Goal: Task Accomplishment & Management: Manage account settings

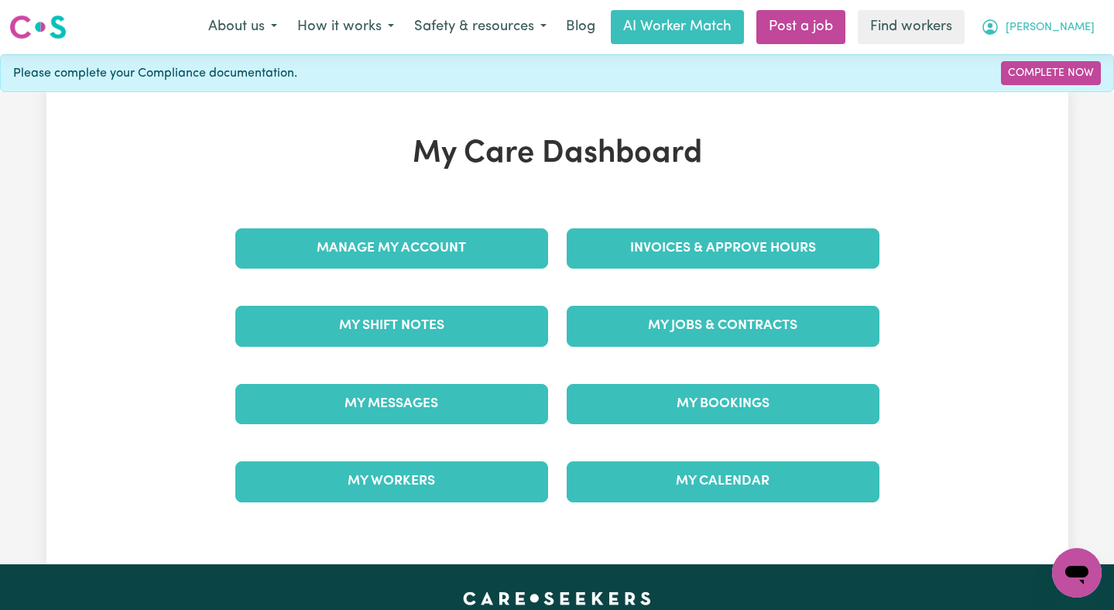
click at [1082, 30] on span "[PERSON_NAME]" at bounding box center [1050, 27] width 89 height 17
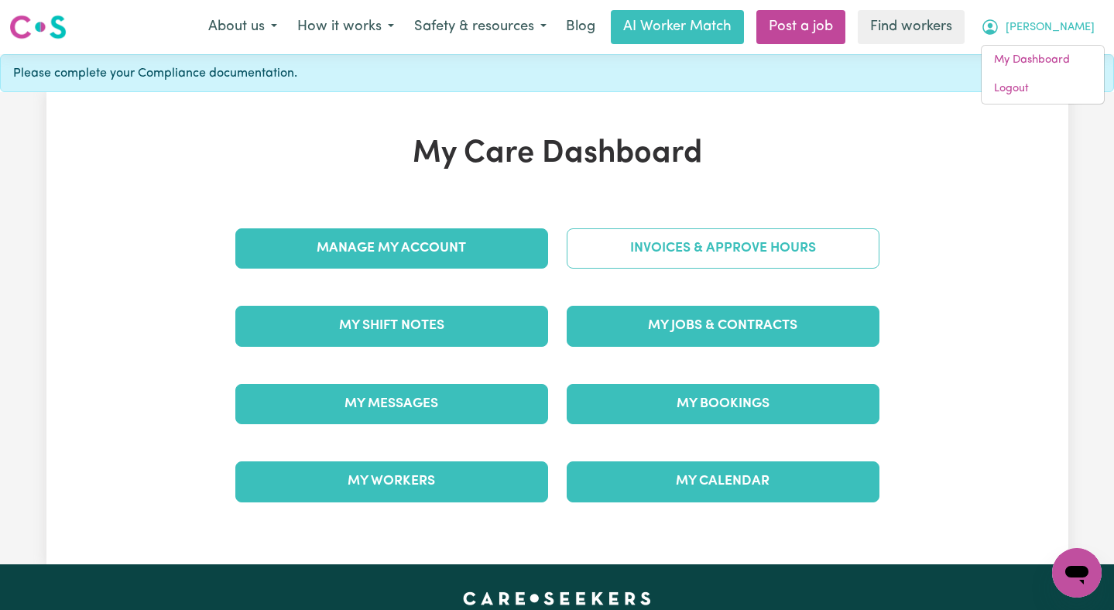
click at [790, 238] on link "Invoices & Approve Hours" at bounding box center [723, 248] width 313 height 40
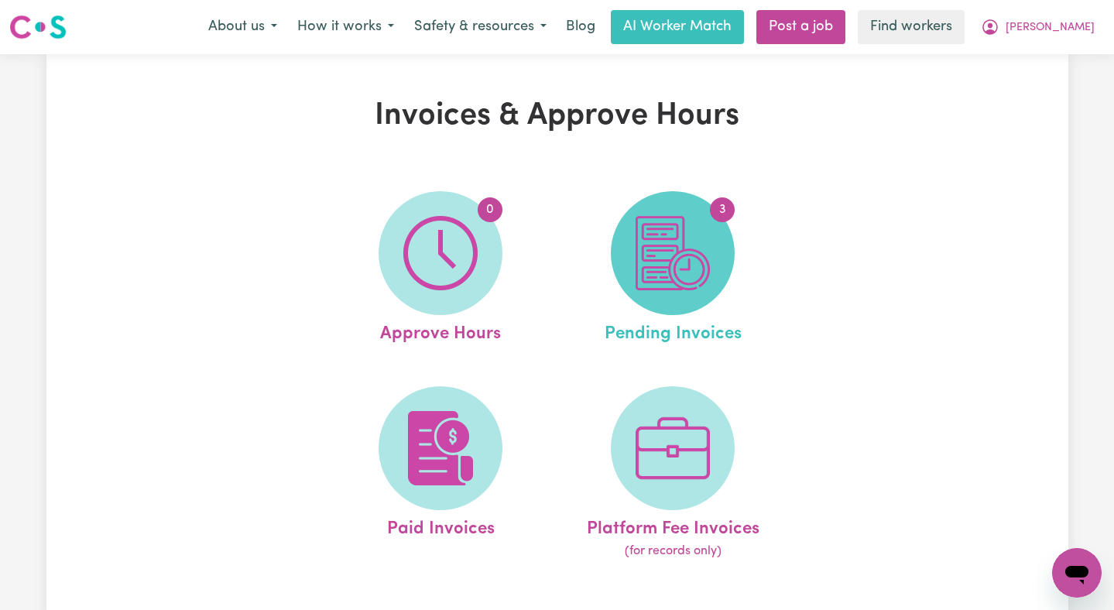
click at [708, 228] on img at bounding box center [673, 253] width 74 height 74
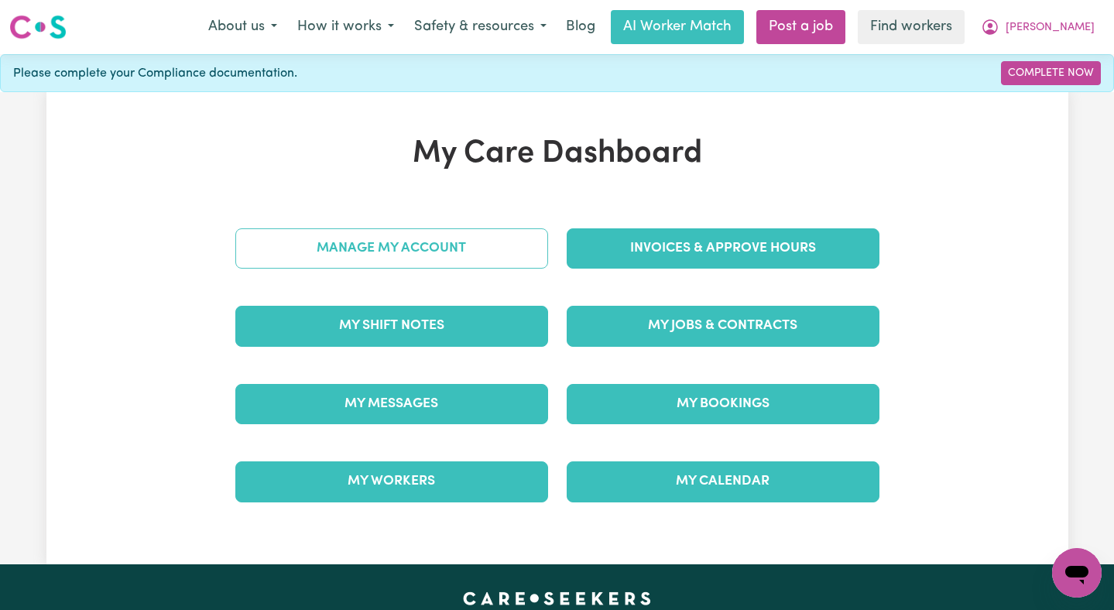
click at [486, 240] on link "Manage My Account" at bounding box center [391, 248] width 313 height 40
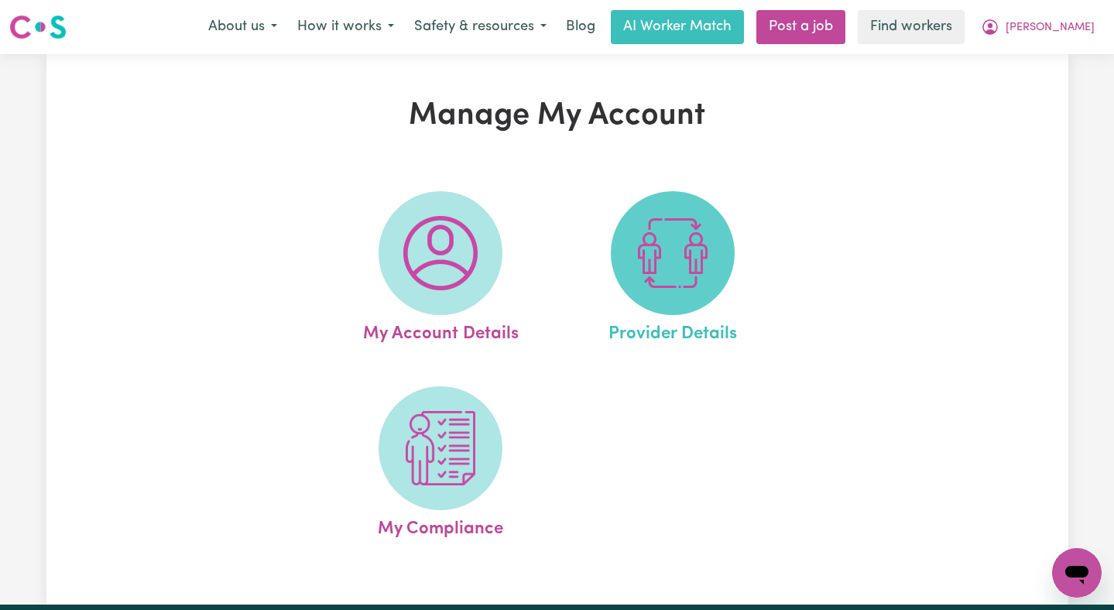
click at [670, 255] on img at bounding box center [673, 253] width 74 height 74
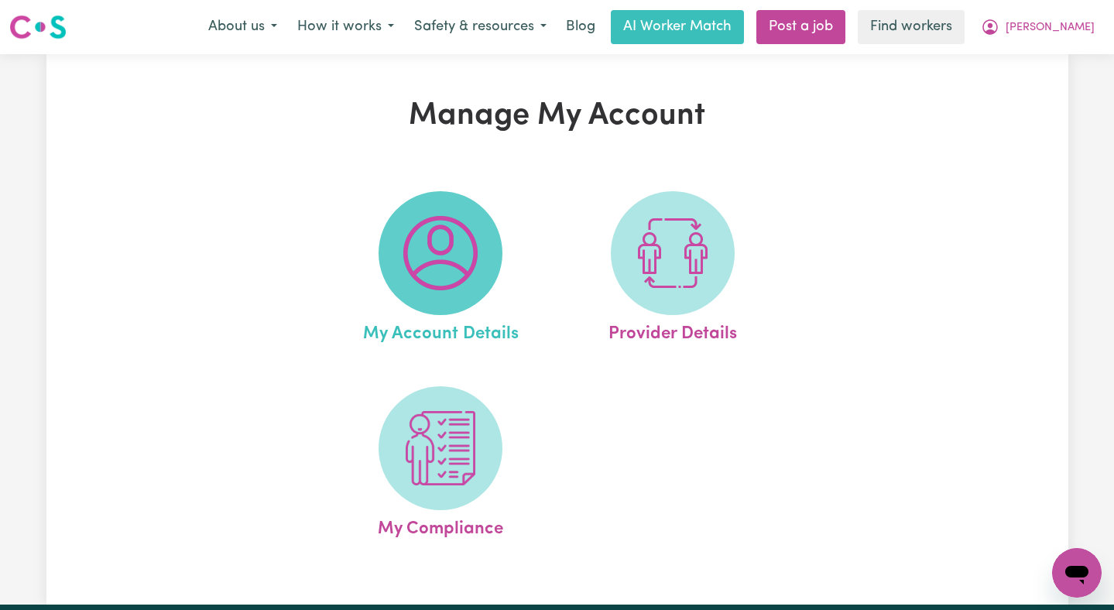
click at [427, 276] on img at bounding box center [440, 253] width 74 height 74
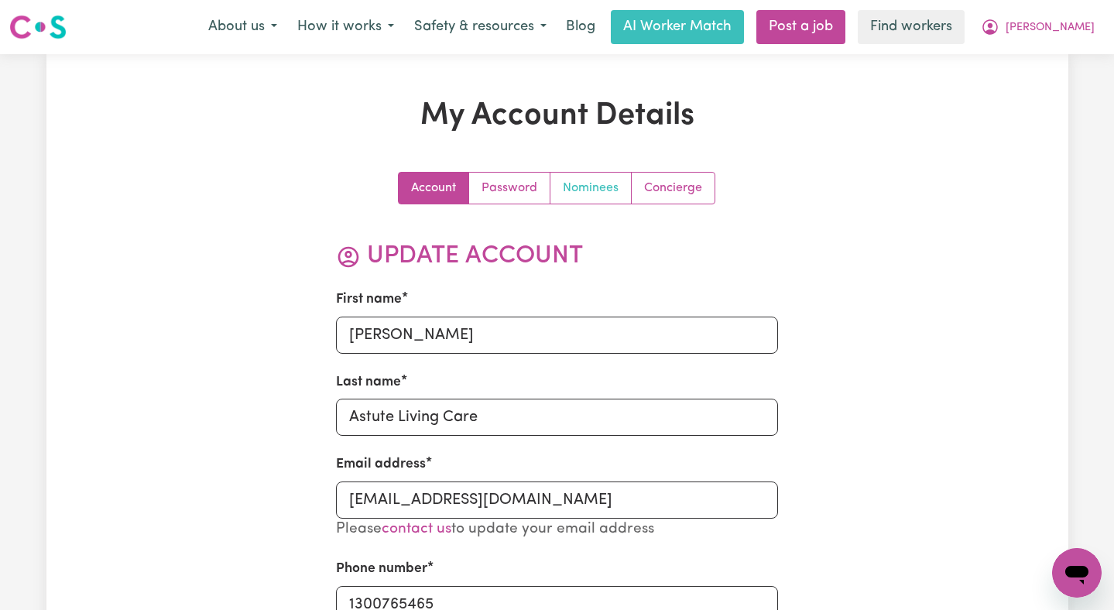
click at [587, 195] on link "Nominees" at bounding box center [591, 188] width 81 height 31
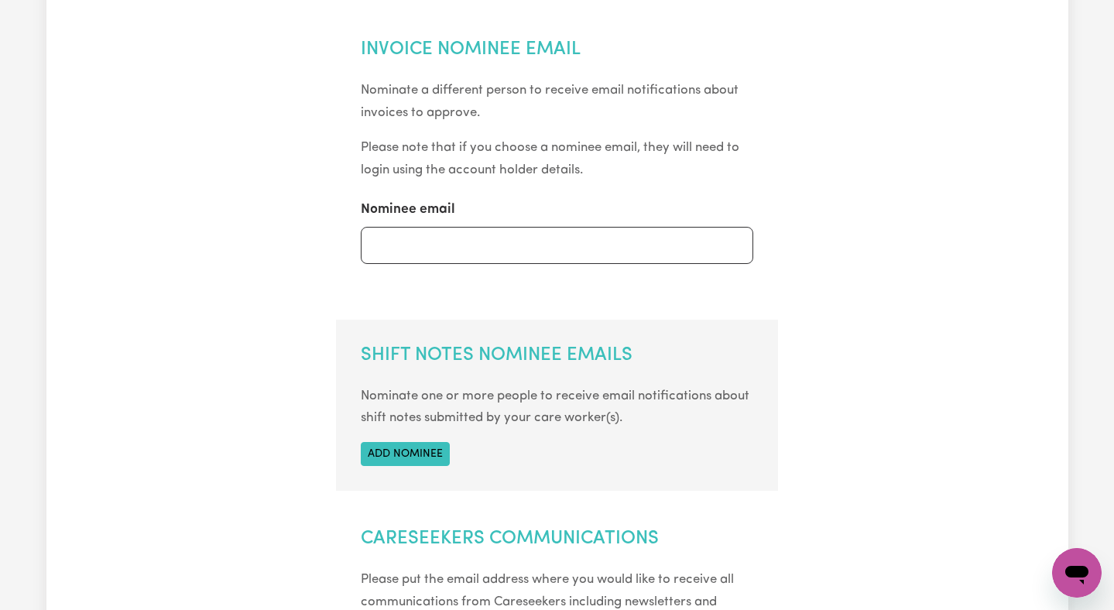
scroll to position [492, 0]
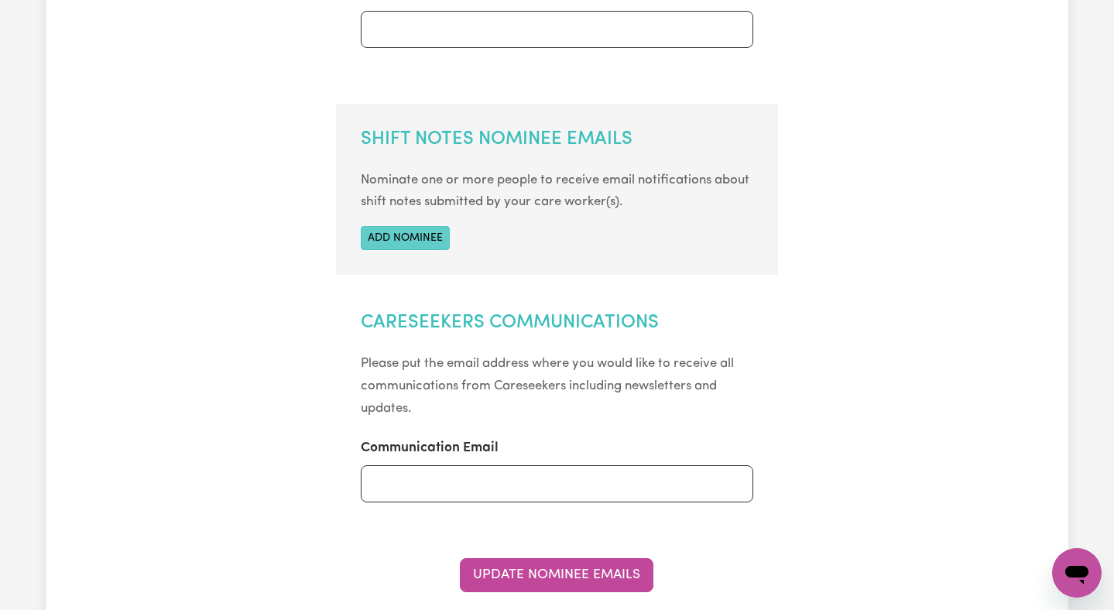
click at [389, 226] on button "Add nominee" at bounding box center [405, 238] width 89 height 24
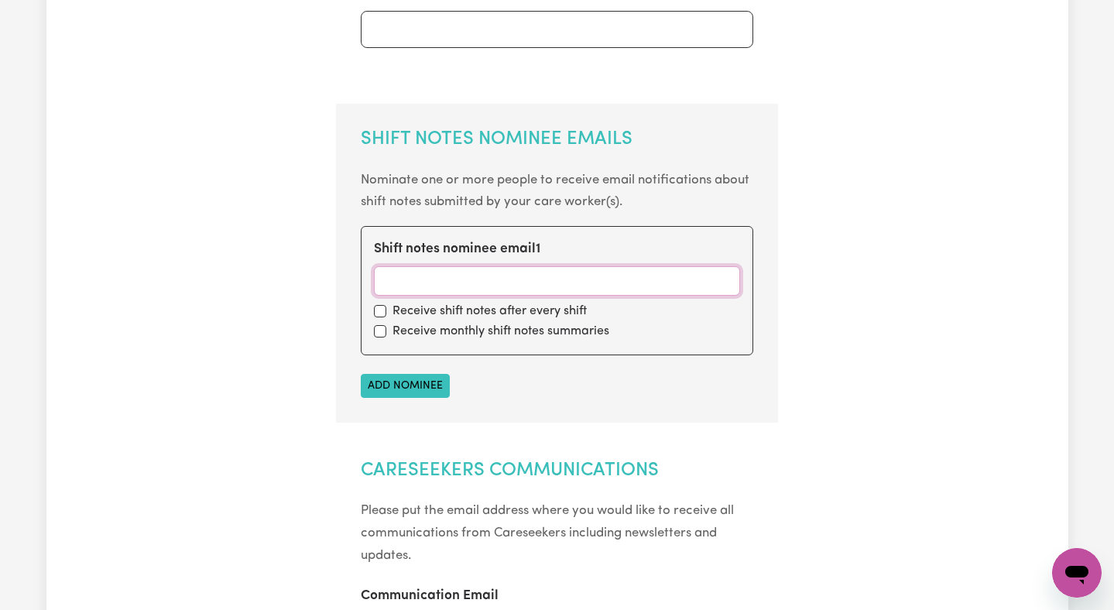
click at [432, 277] on input "Shift notes nominee email 1" at bounding box center [557, 280] width 366 height 29
paste input "[EMAIL_ADDRESS][DOMAIN_NAME]"
type input "[EMAIL_ADDRESS][DOMAIN_NAME]"
click at [380, 310] on input "checkbox" at bounding box center [380, 311] width 12 height 12
checkbox input "true"
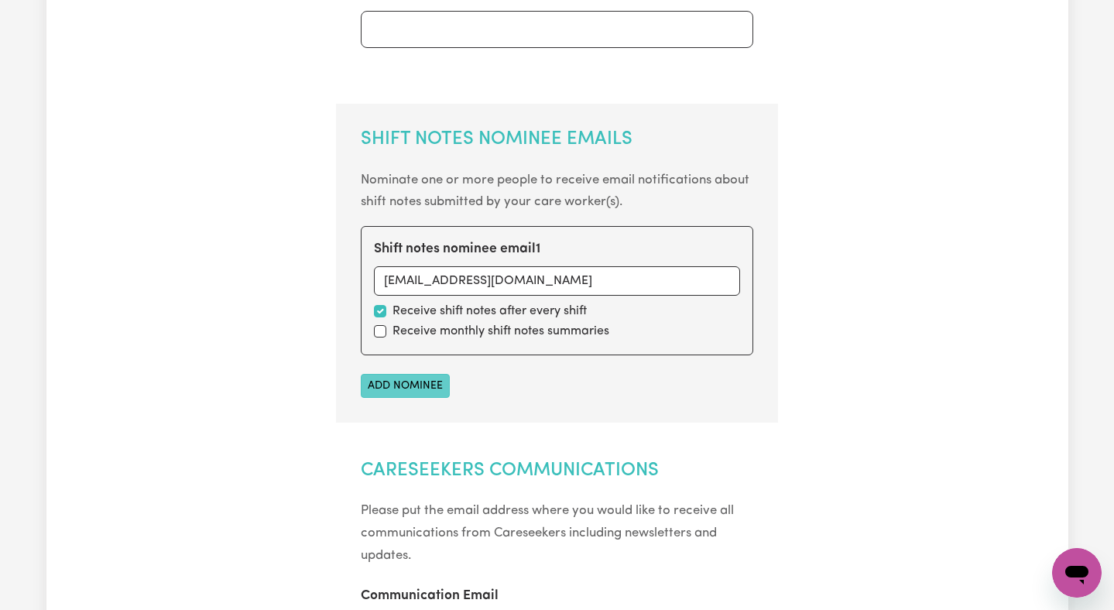
click at [400, 380] on button "Add nominee" at bounding box center [405, 386] width 89 height 24
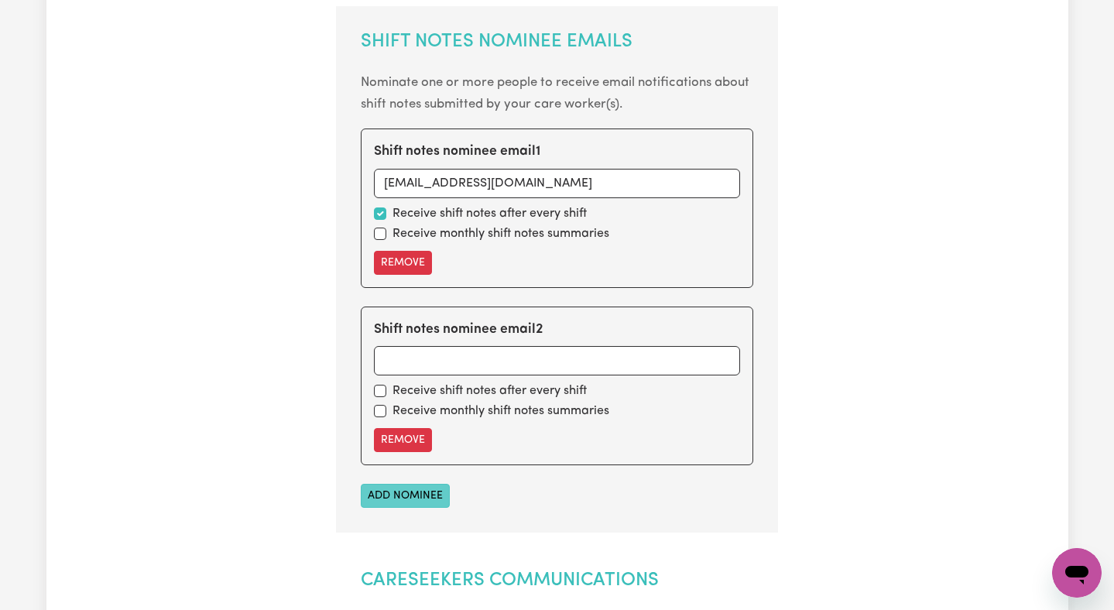
scroll to position [592, 0]
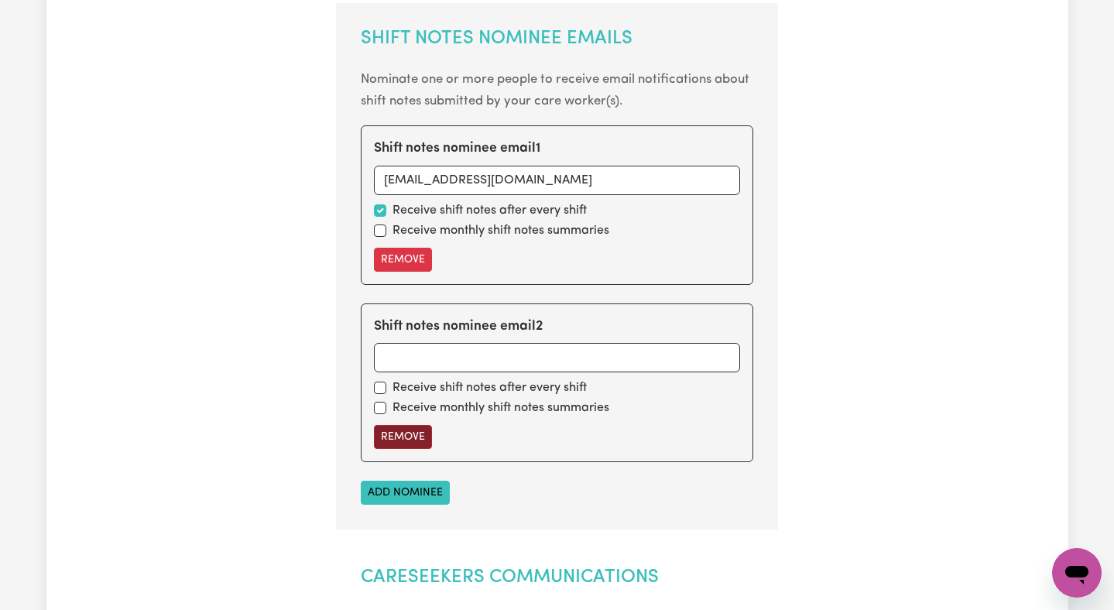
click at [398, 443] on button "Remove" at bounding box center [403, 437] width 58 height 24
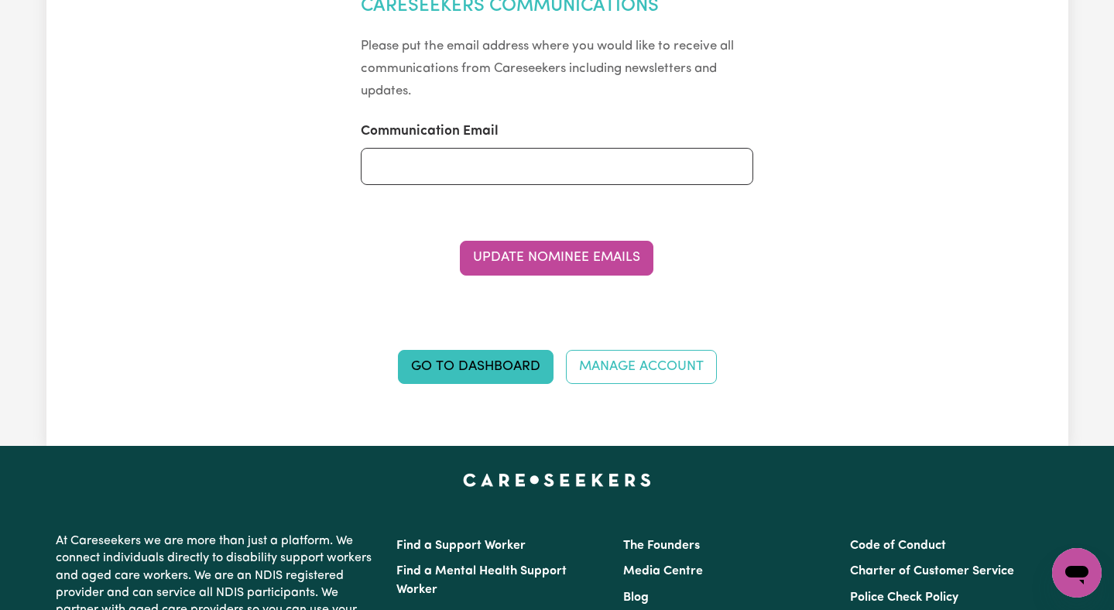
scroll to position [986, 0]
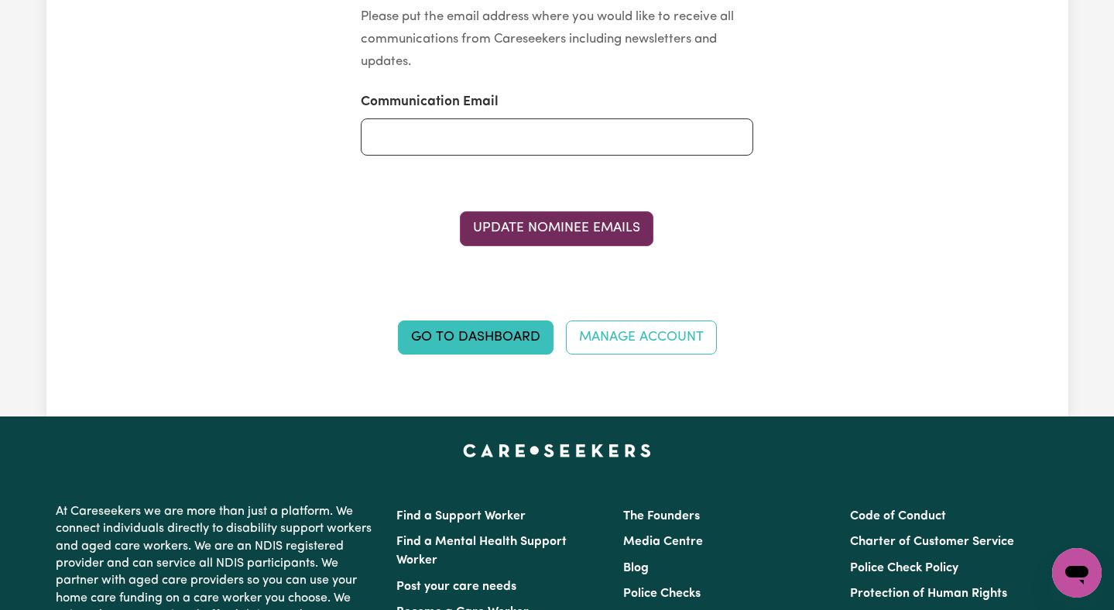
click at [578, 223] on button "Update Nominee Emails" at bounding box center [557, 228] width 194 height 34
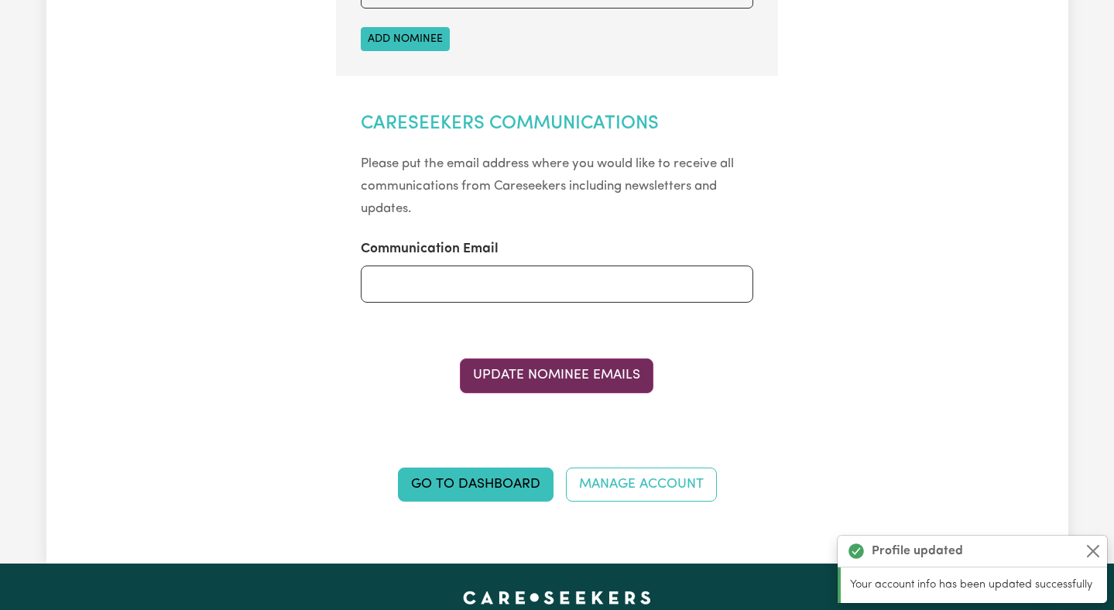
scroll to position [459, 0]
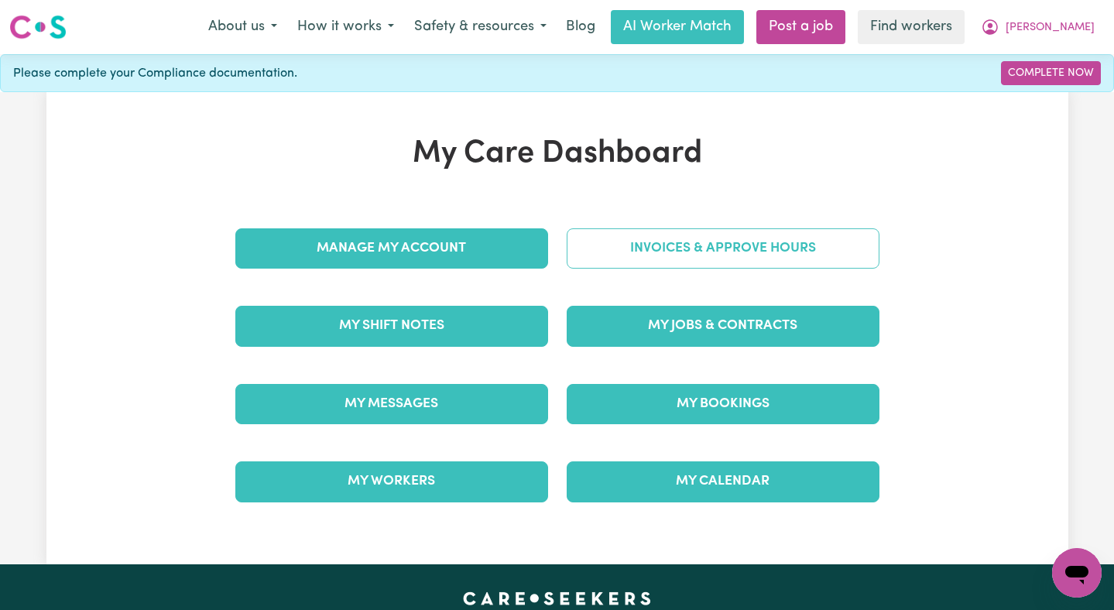
click at [634, 243] on link "Invoices & Approve Hours" at bounding box center [723, 248] width 313 height 40
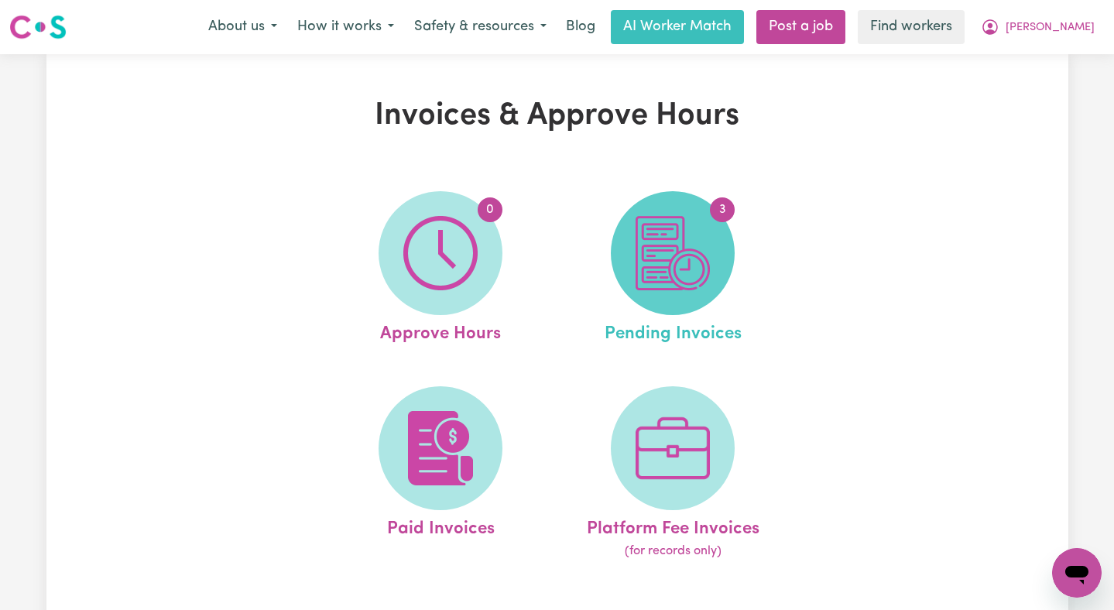
click at [722, 252] on span "3" at bounding box center [673, 253] width 124 height 124
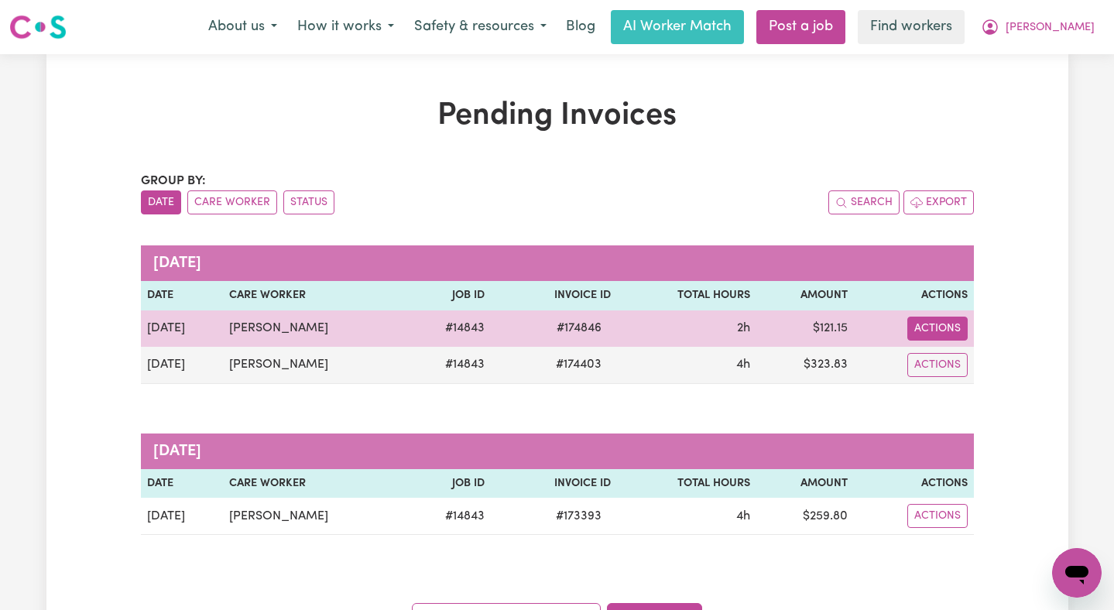
click at [928, 326] on button "Actions" at bounding box center [937, 329] width 60 height 24
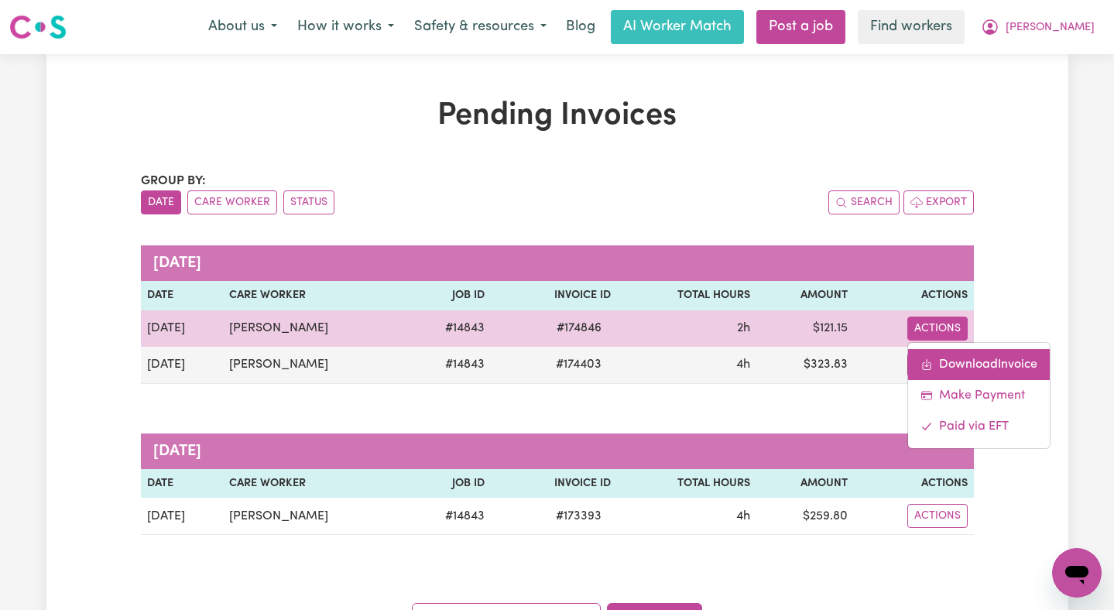
click at [941, 366] on link "Download Invoice" at bounding box center [979, 364] width 142 height 31
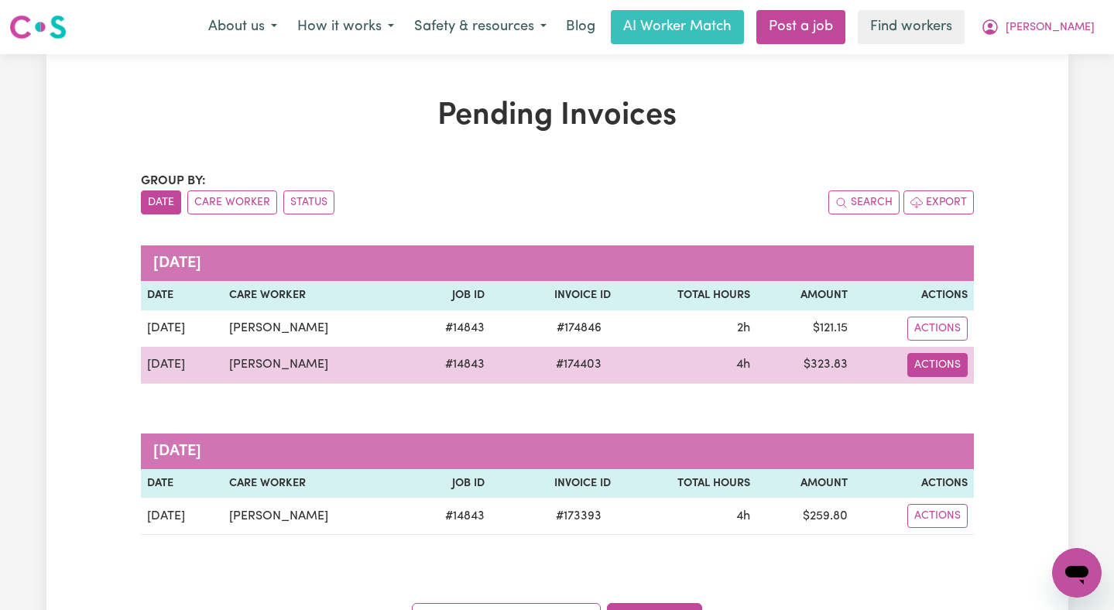
click at [936, 365] on button "Actions" at bounding box center [937, 365] width 60 height 24
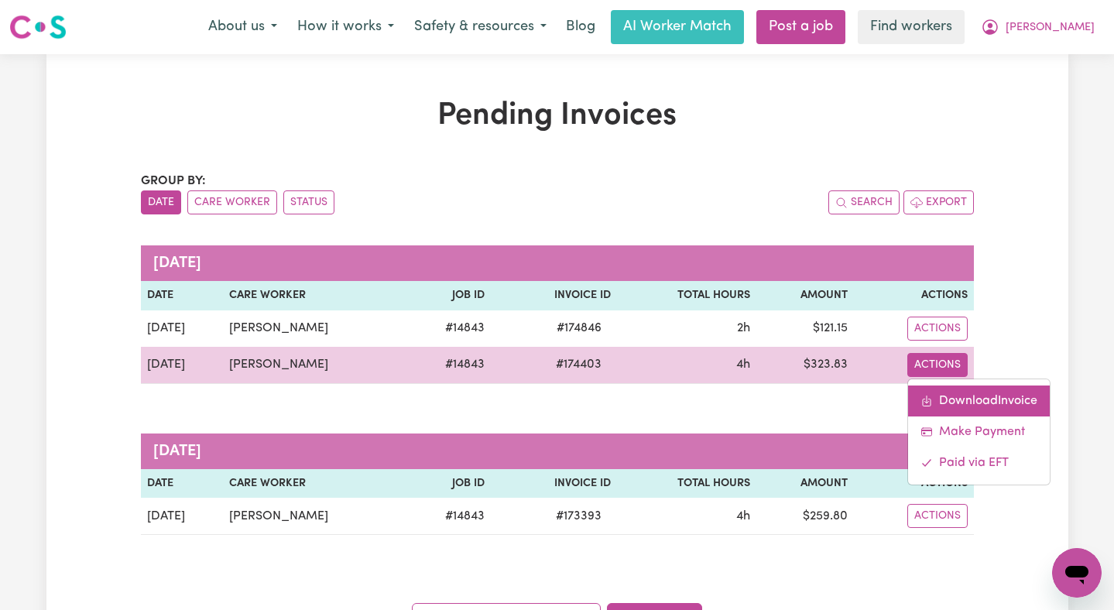
click at [947, 401] on link "Download Invoice" at bounding box center [979, 401] width 142 height 31
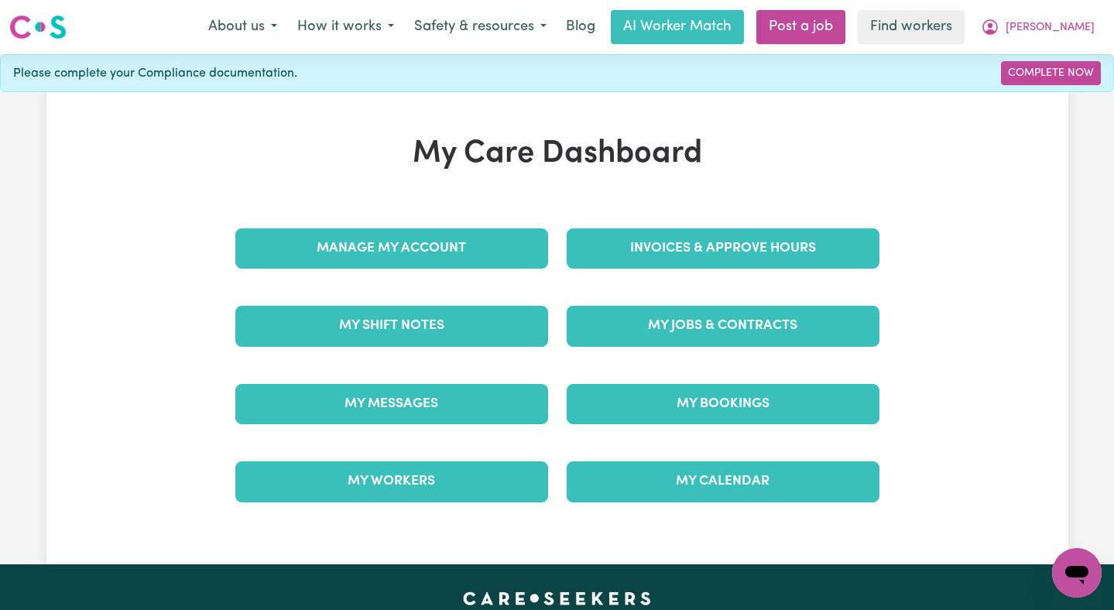
click at [459, 348] on div "My Shift Notes" at bounding box center [391, 325] width 331 height 77
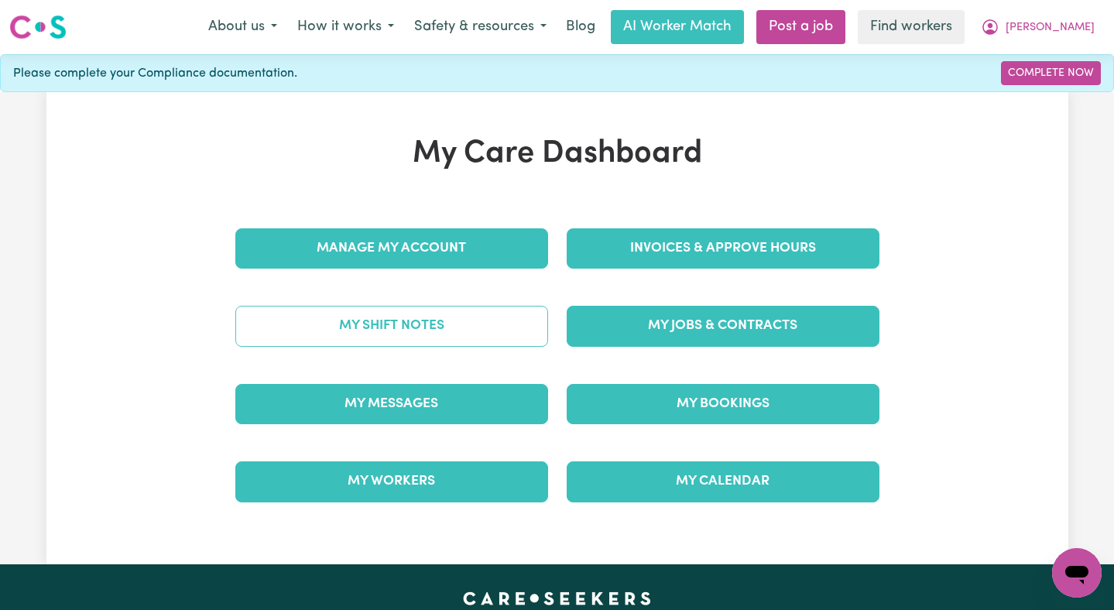
click at [454, 325] on link "My Shift Notes" at bounding box center [391, 326] width 313 height 40
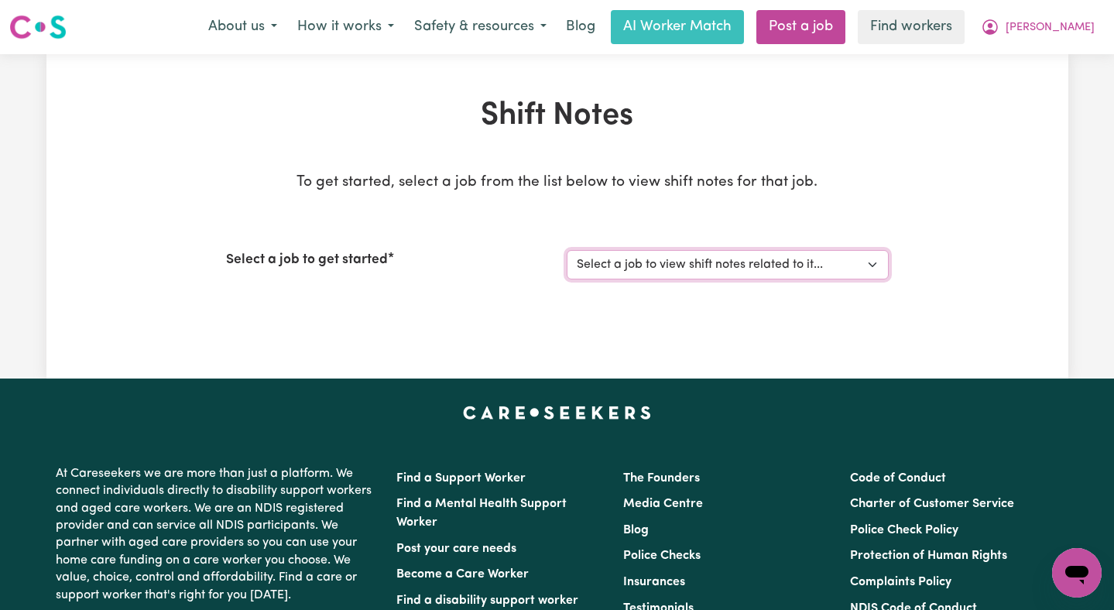
click at [654, 268] on select "Select a job to view shift notes related to it... [DEMOGRAPHIC_DATA] Support Wo…" at bounding box center [728, 264] width 322 height 29
select select "14843"
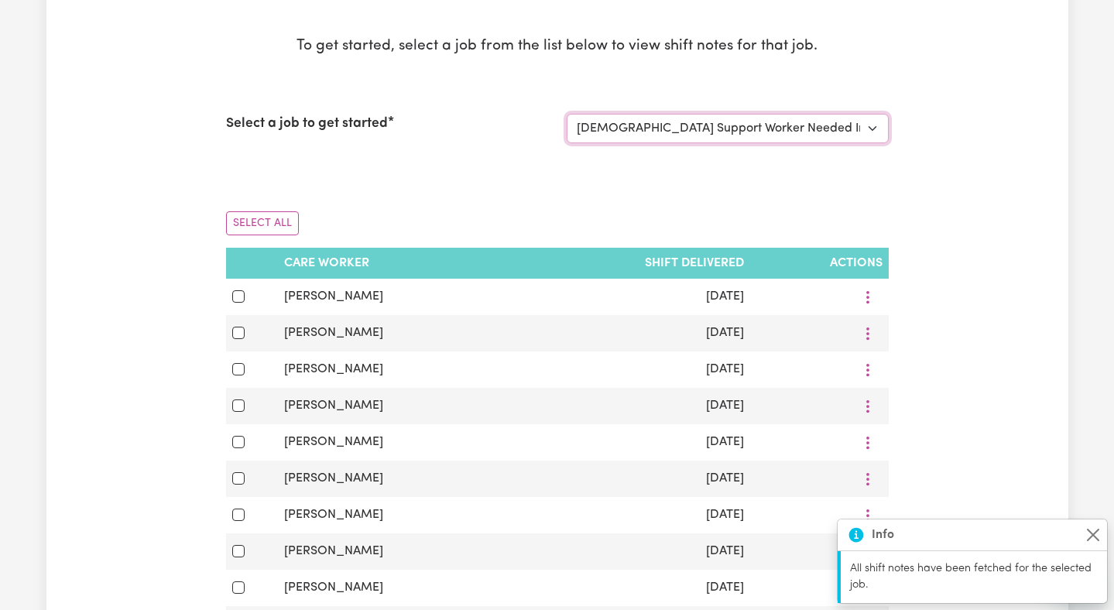
scroll to position [184, 0]
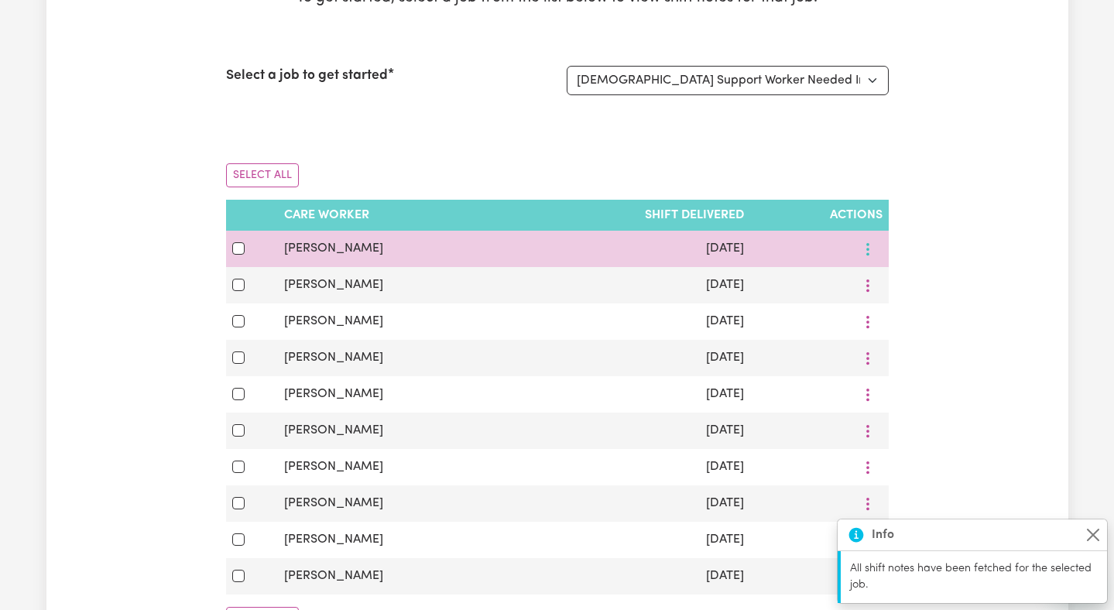
click at [871, 250] on icon "More options" at bounding box center [867, 249] width 15 height 15
click at [885, 310] on link "Download" at bounding box center [920, 315] width 128 height 31
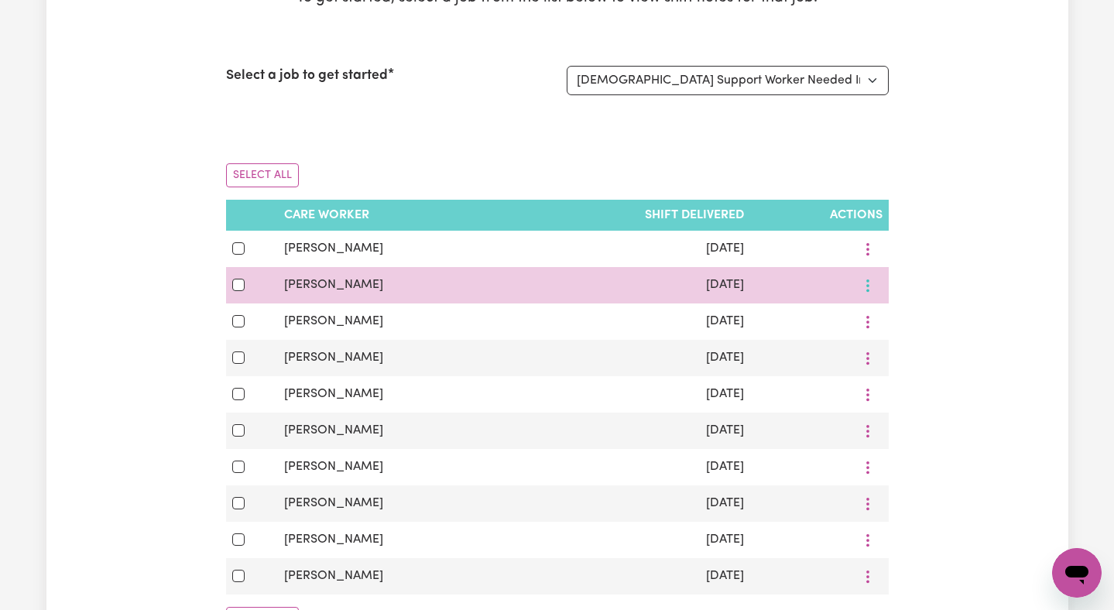
click at [870, 285] on button "More options" at bounding box center [867, 285] width 29 height 24
click at [887, 348] on link "Download" at bounding box center [920, 352] width 128 height 31
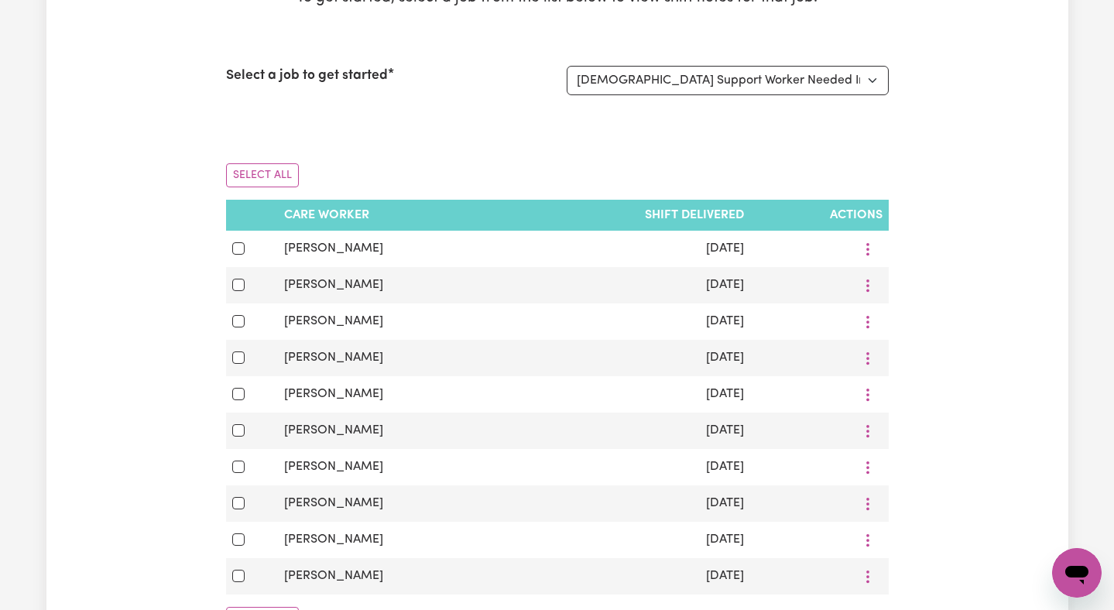
scroll to position [0, 0]
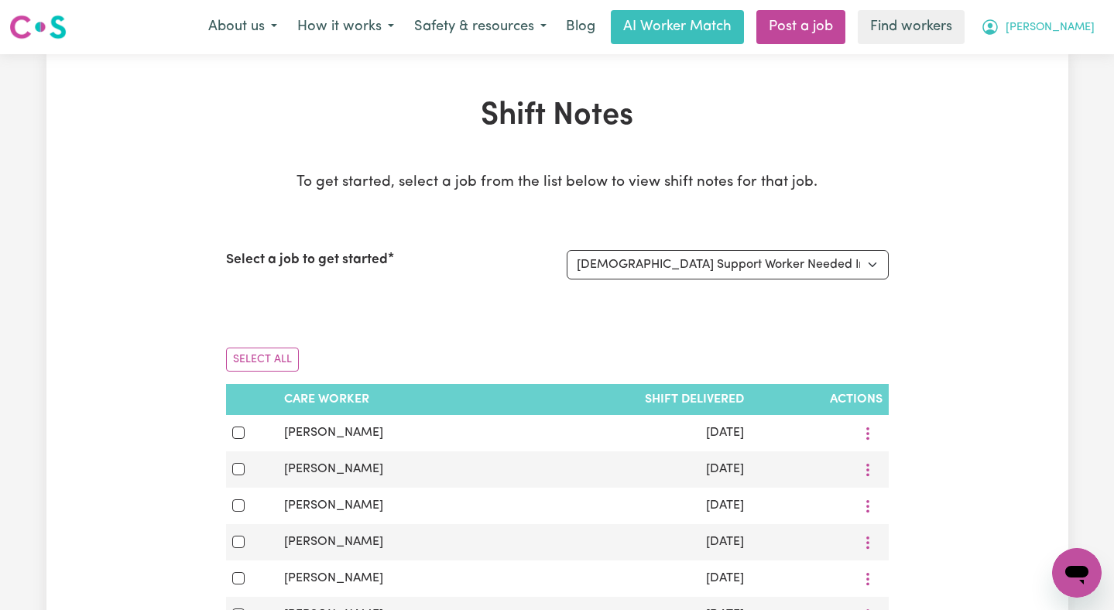
click at [1055, 37] on button "[PERSON_NAME]" at bounding box center [1038, 27] width 134 height 33
click at [1051, 87] on link "Logout" at bounding box center [1043, 88] width 122 height 29
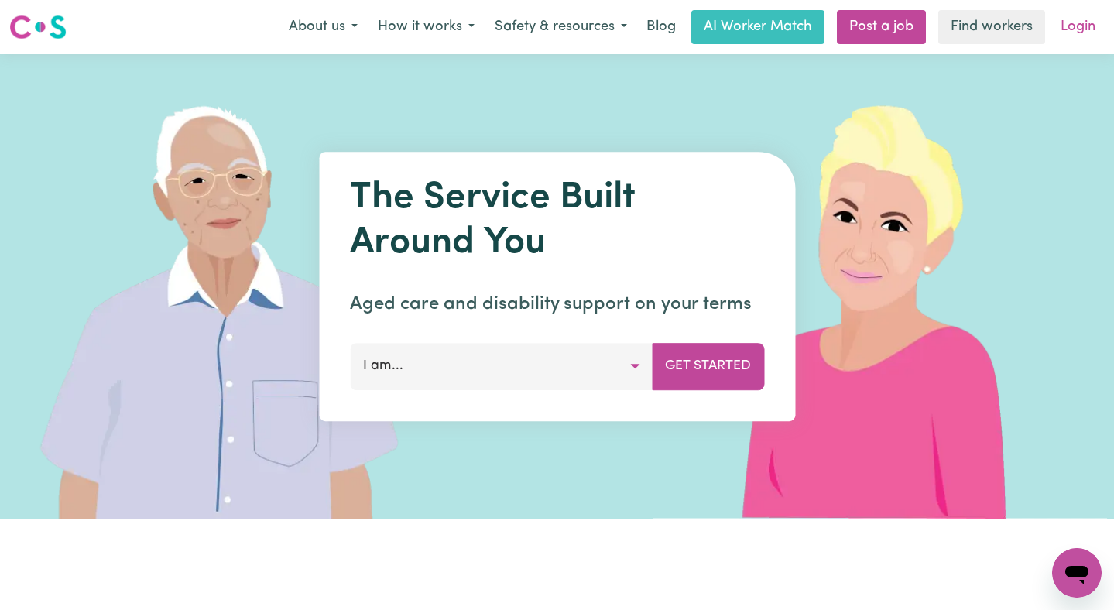
click at [1076, 34] on link "Login" at bounding box center [1077, 27] width 53 height 34
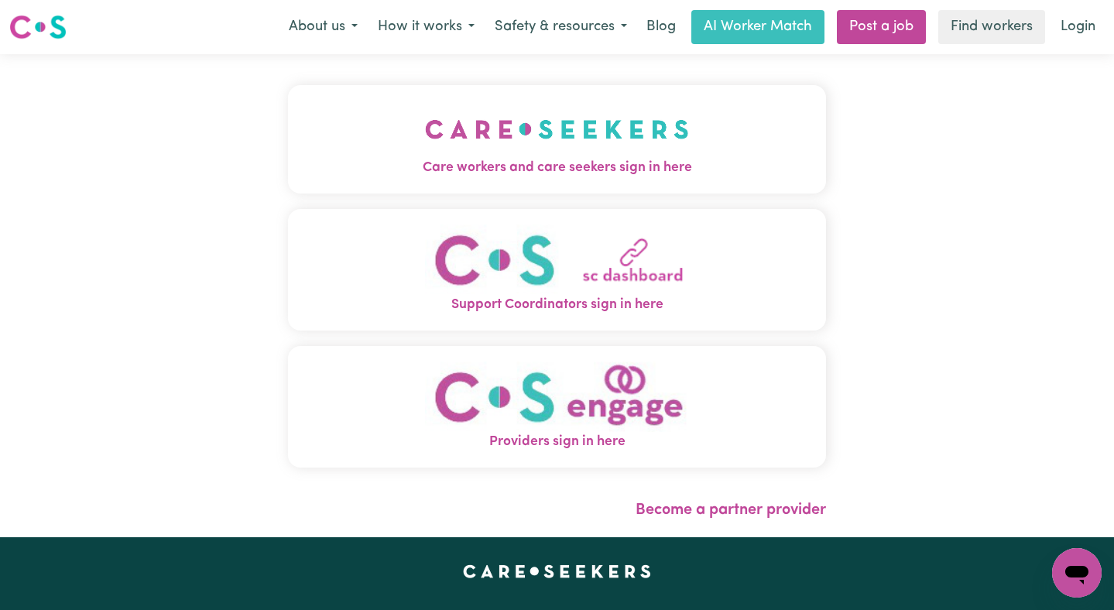
click at [602, 130] on button "Care workers and care seekers sign in here" at bounding box center [557, 139] width 539 height 108
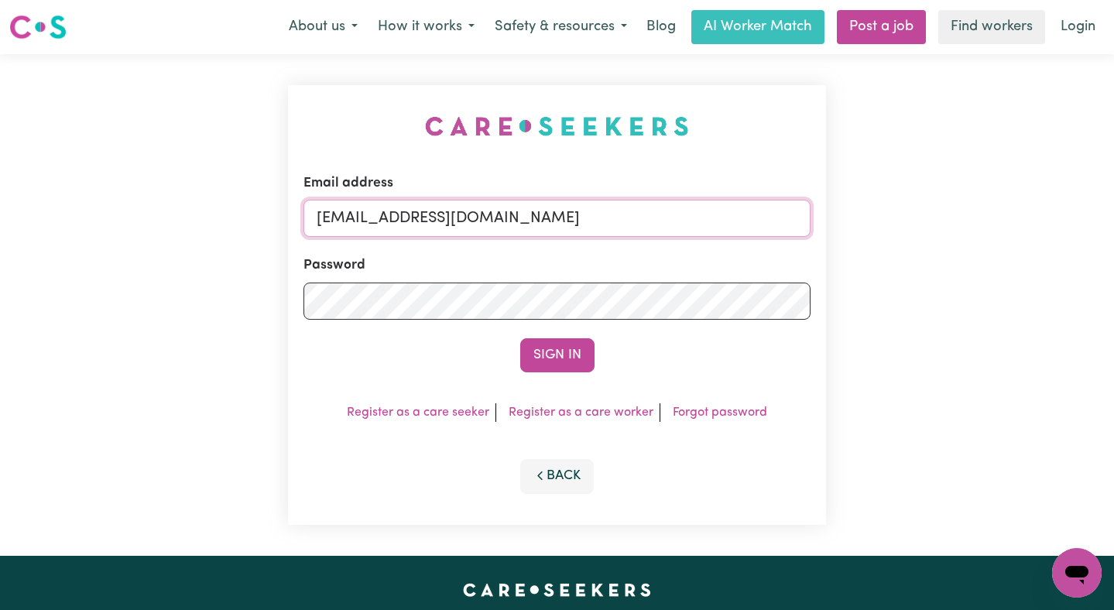
drag, startPoint x: 696, startPoint y: 222, endPoint x: 394, endPoint y: 223, distance: 302.0
click at [394, 224] on input "[EMAIL_ADDRESS][DOMAIN_NAME]" at bounding box center [558, 218] width 508 height 37
paste input "HamdiBaroudiTW"
type input "[EMAIL_ADDRESS][DOMAIN_NAME]"
click at [520, 338] on button "Sign In" at bounding box center [557, 355] width 74 height 34
